Goal: Information Seeking & Learning: Learn about a topic

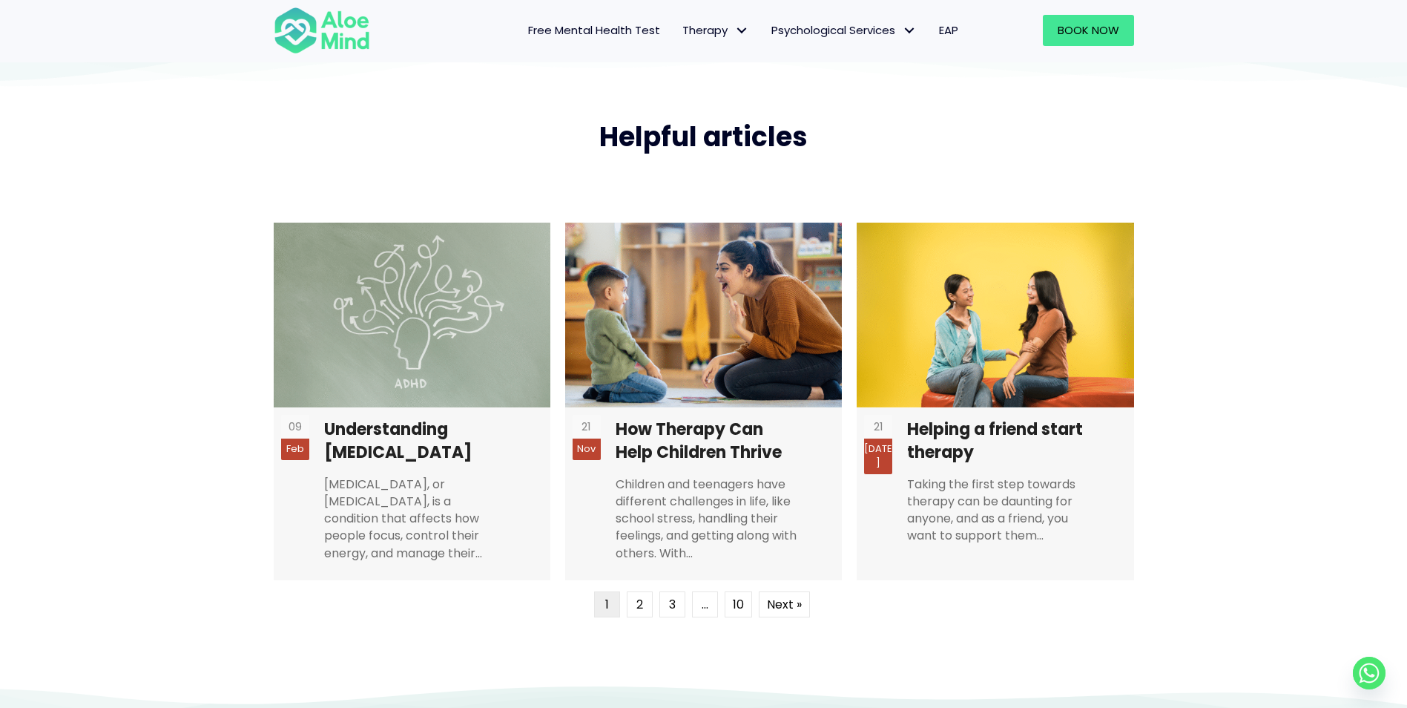
scroll to position [3916, 0]
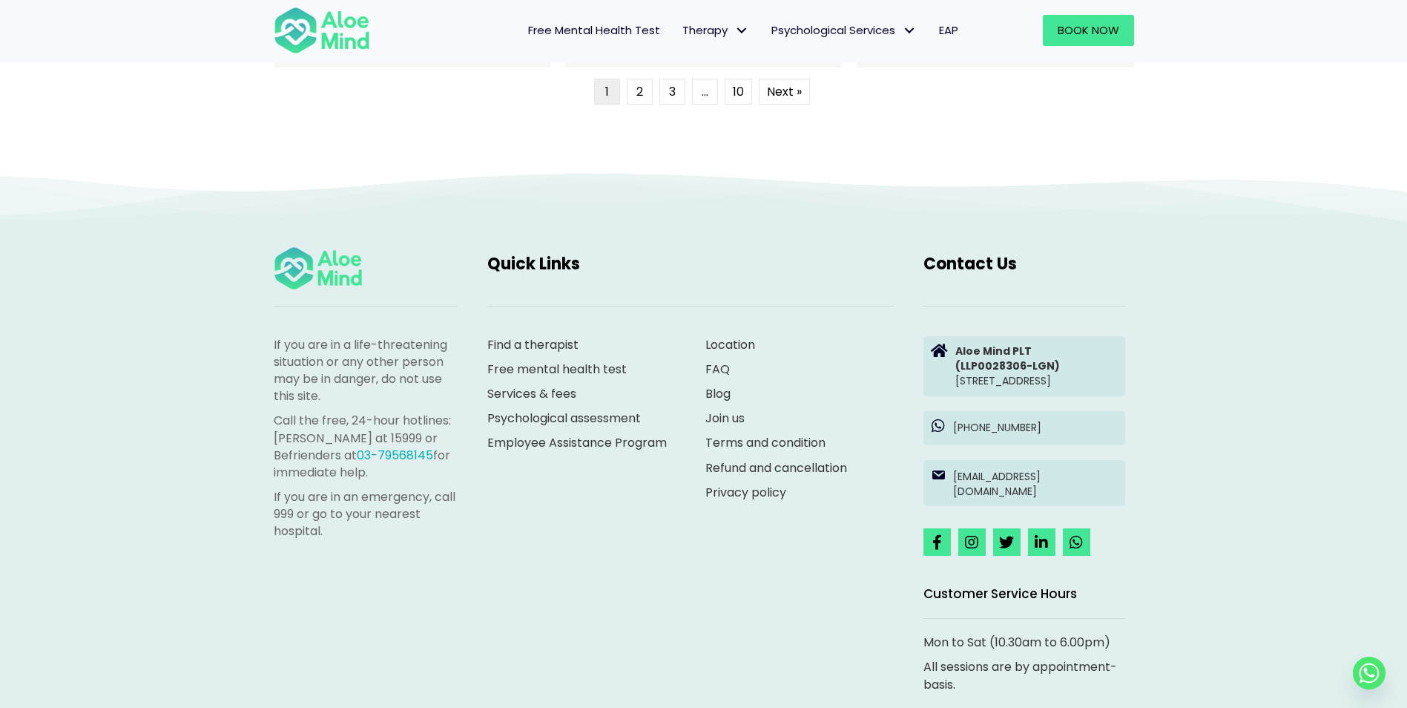
click at [947, 25] on span "EAP" at bounding box center [948, 30] width 19 height 16
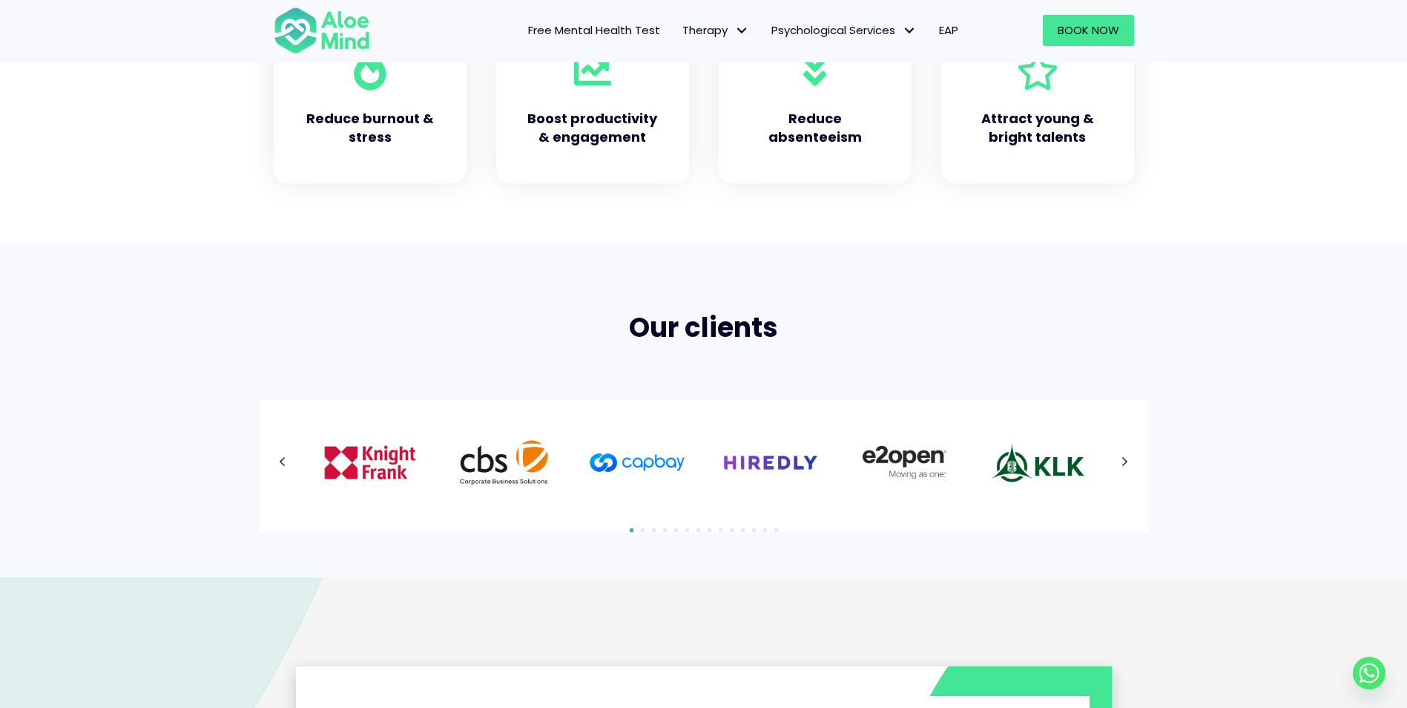
scroll to position [816, 0]
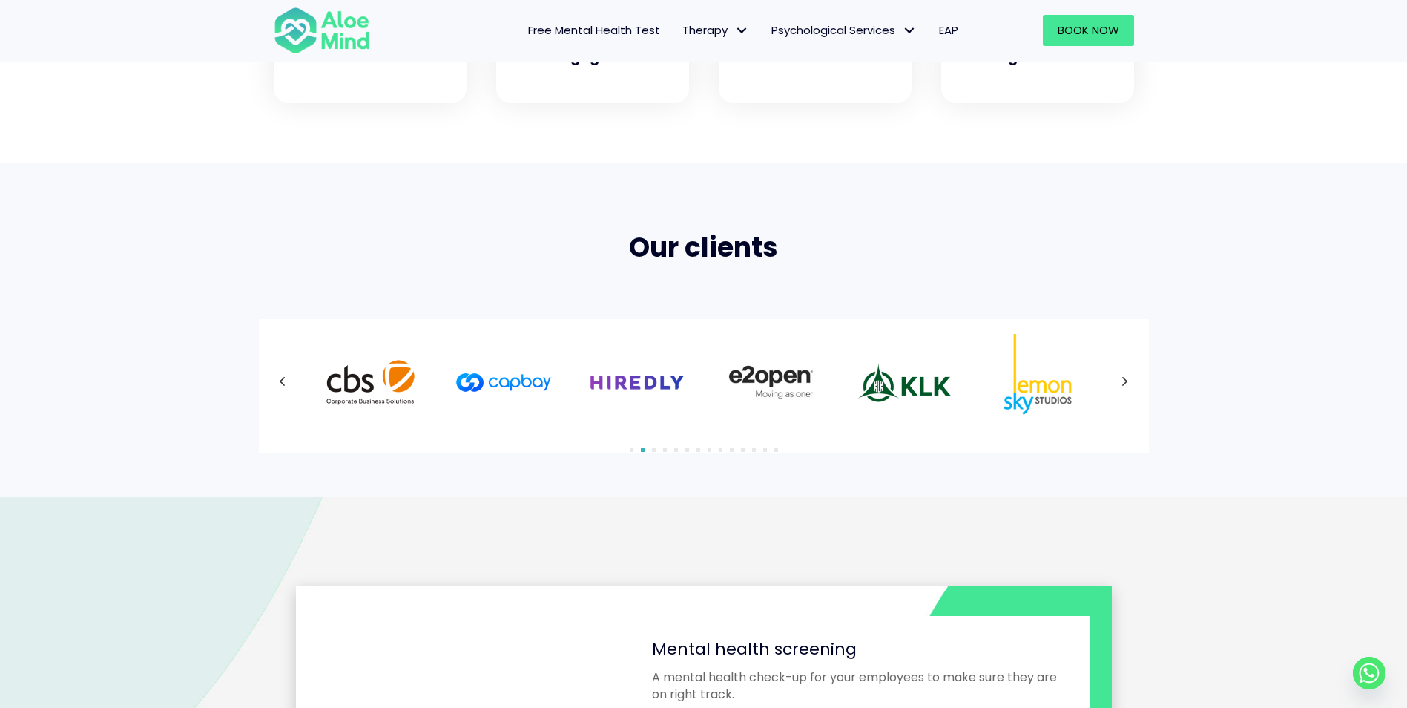
click at [1122, 369] on button "Next" at bounding box center [1125, 382] width 27 height 27
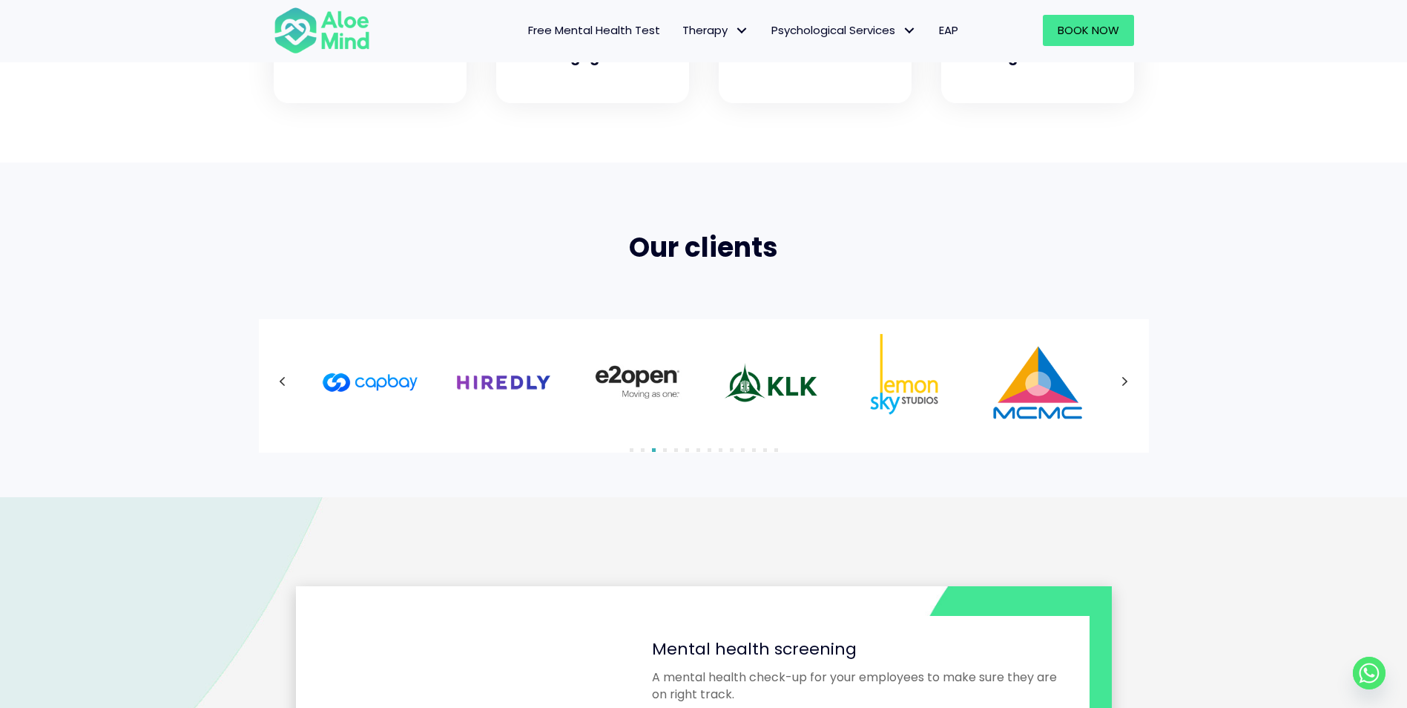
click at [1123, 378] on div at bounding box center [704, 382] width 861 height 96
click at [1123, 378] on icon at bounding box center [1126, 382] width 6 height 10
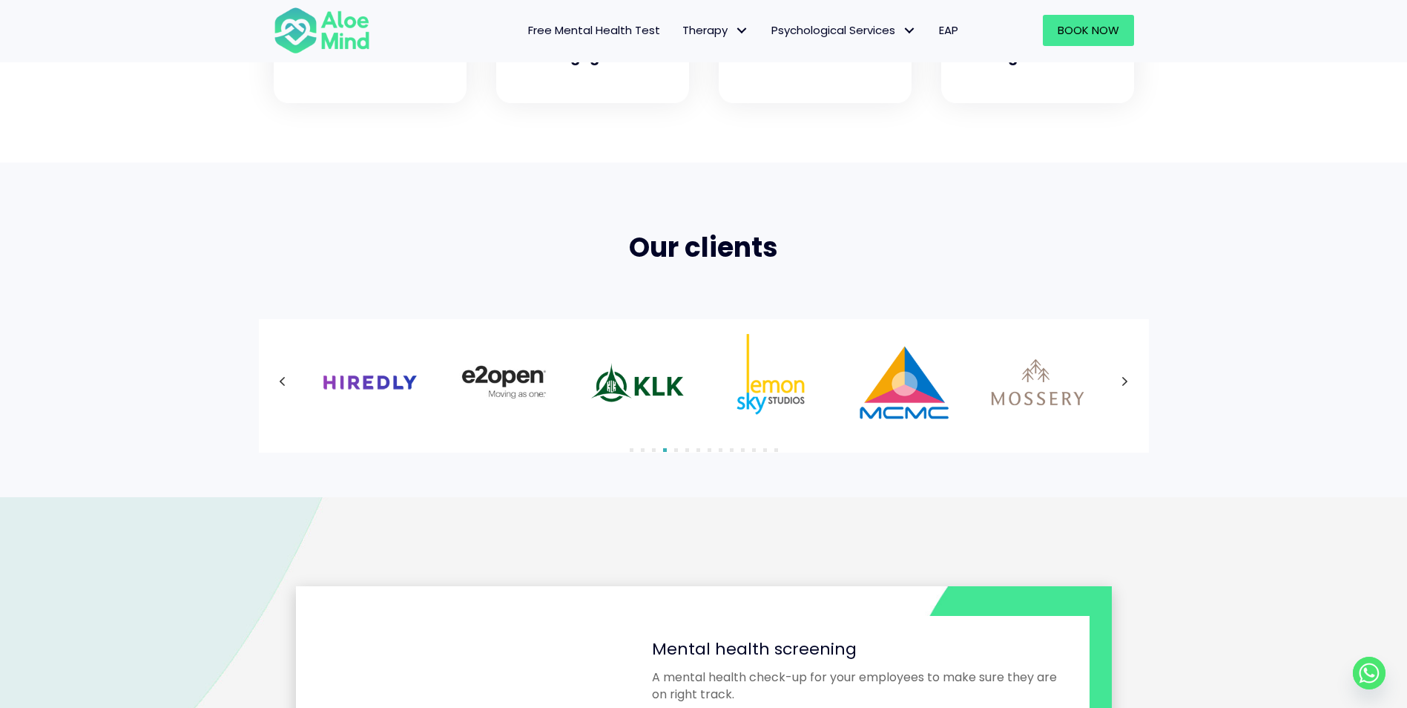
click at [1123, 378] on div at bounding box center [704, 382] width 861 height 96
click at [1123, 378] on icon at bounding box center [1126, 382] width 6 height 10
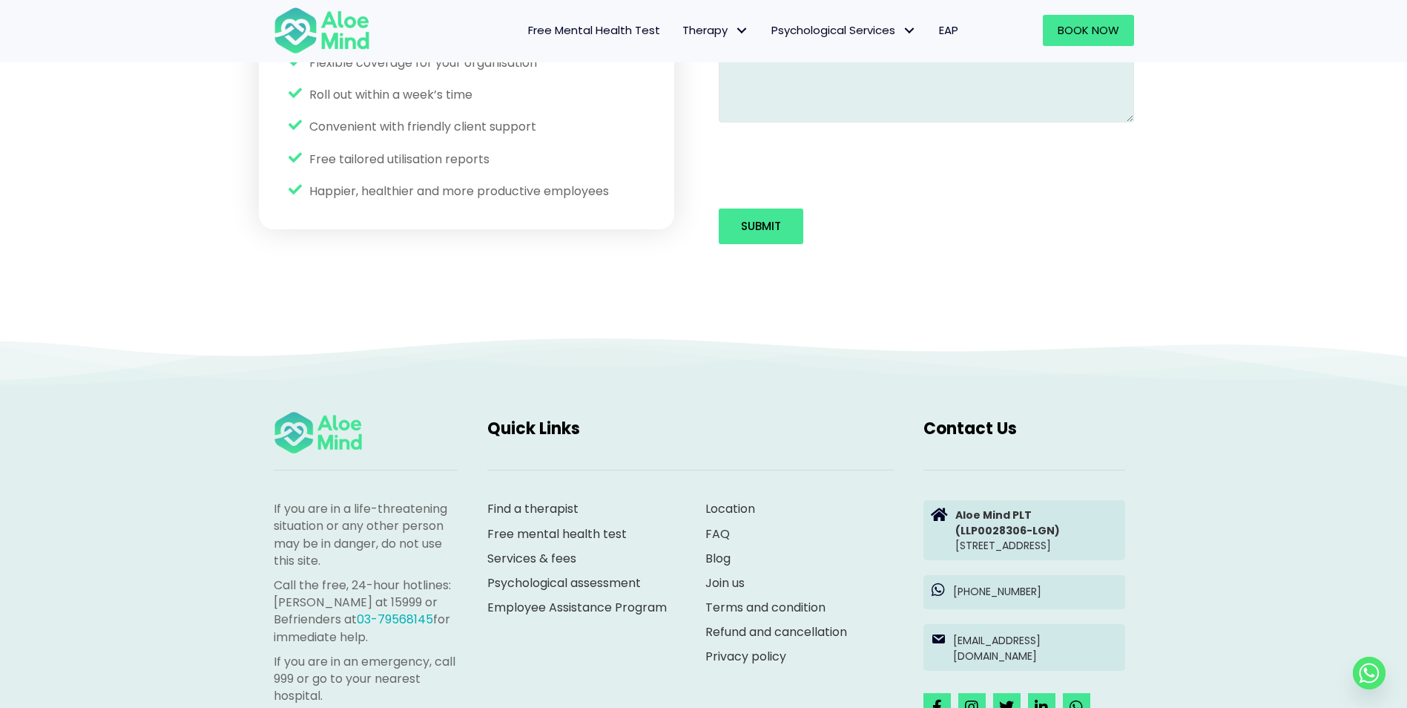
scroll to position [1929, 0]
